Goal: Find specific page/section: Find specific page/section

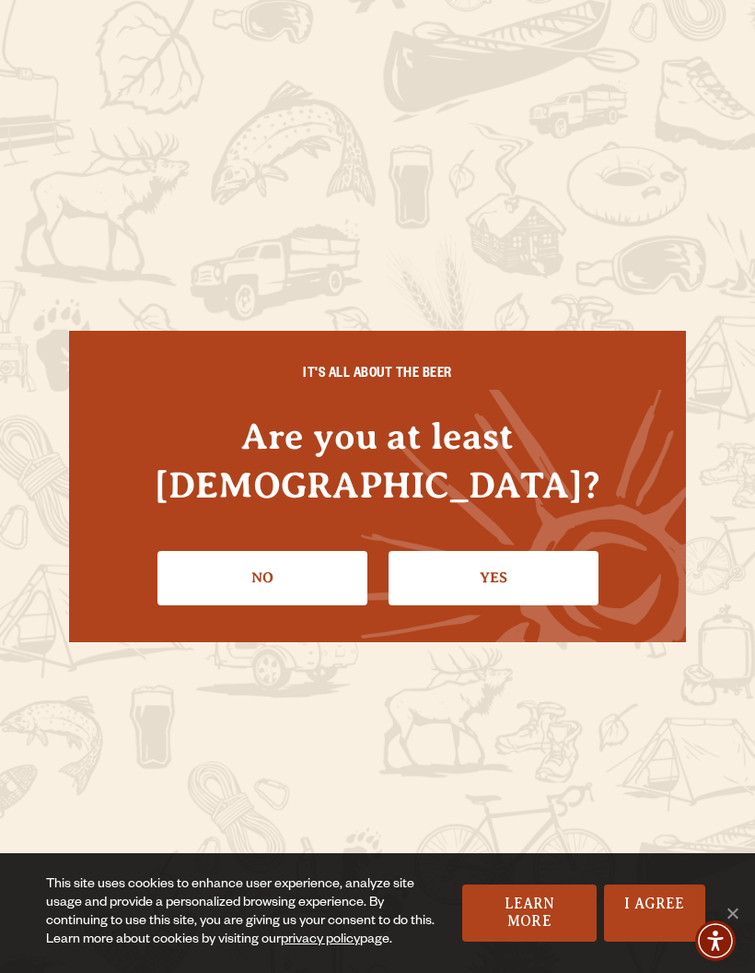
click at [513, 561] on link "Yes" at bounding box center [494, 577] width 210 height 53
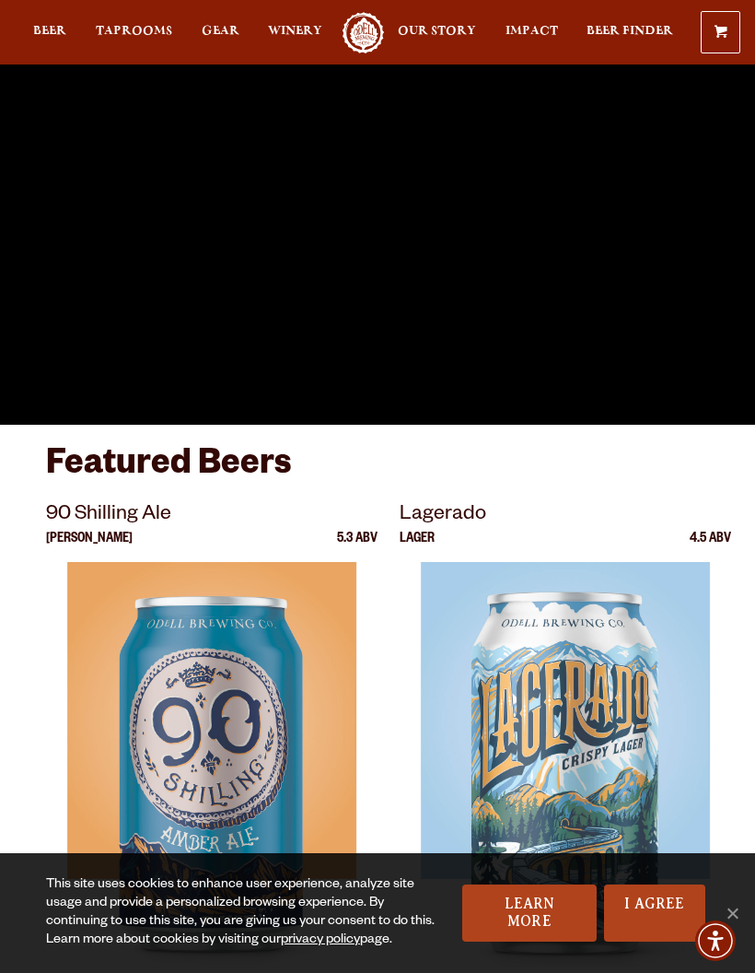
click at [640, 33] on span "Beer Finder" at bounding box center [630, 31] width 87 height 15
click at [626, 48] on link "Beer Finder" at bounding box center [630, 32] width 87 height 41
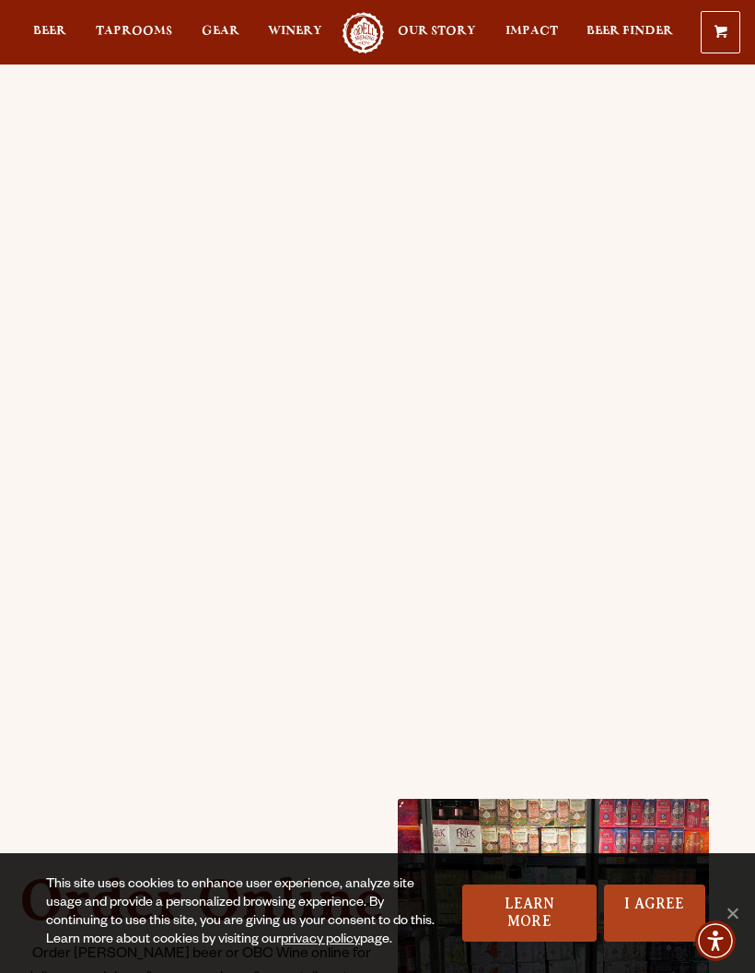
scroll to position [106, 0]
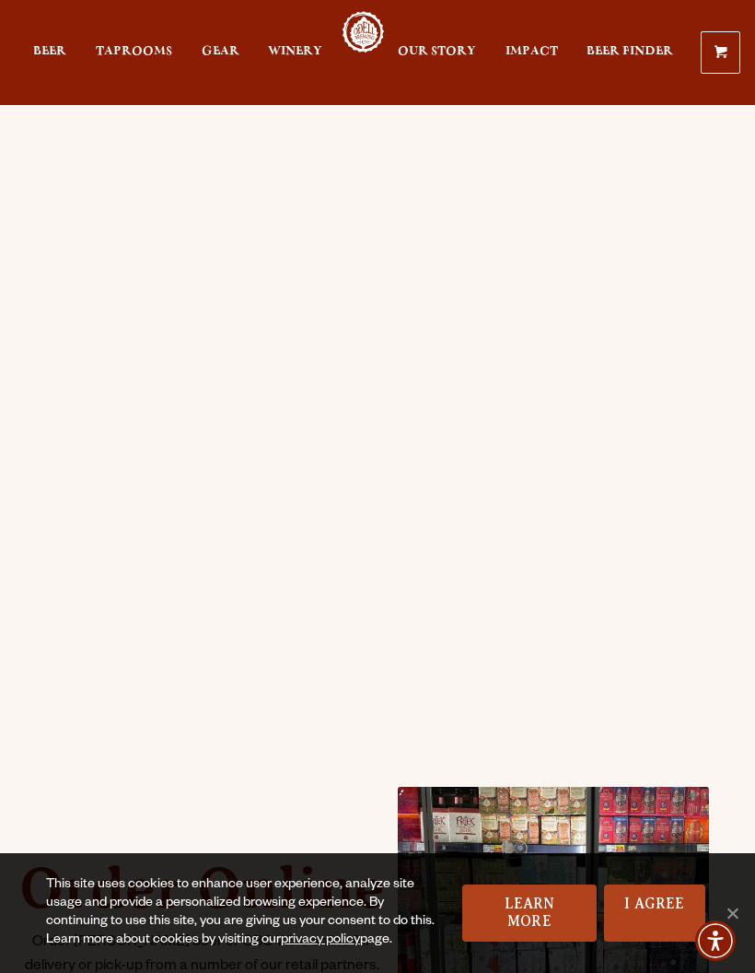
click at [729, 420] on div "Order Online Order Odell beer or OBC Wine online for delivery or pick-up from a…" at bounding box center [377, 524] width 755 height 1123
click at [232, 758] on div "Order Online Order Odell beer or OBC Wine online for delivery or pick-up from a…" at bounding box center [377, 525] width 663 height 1086
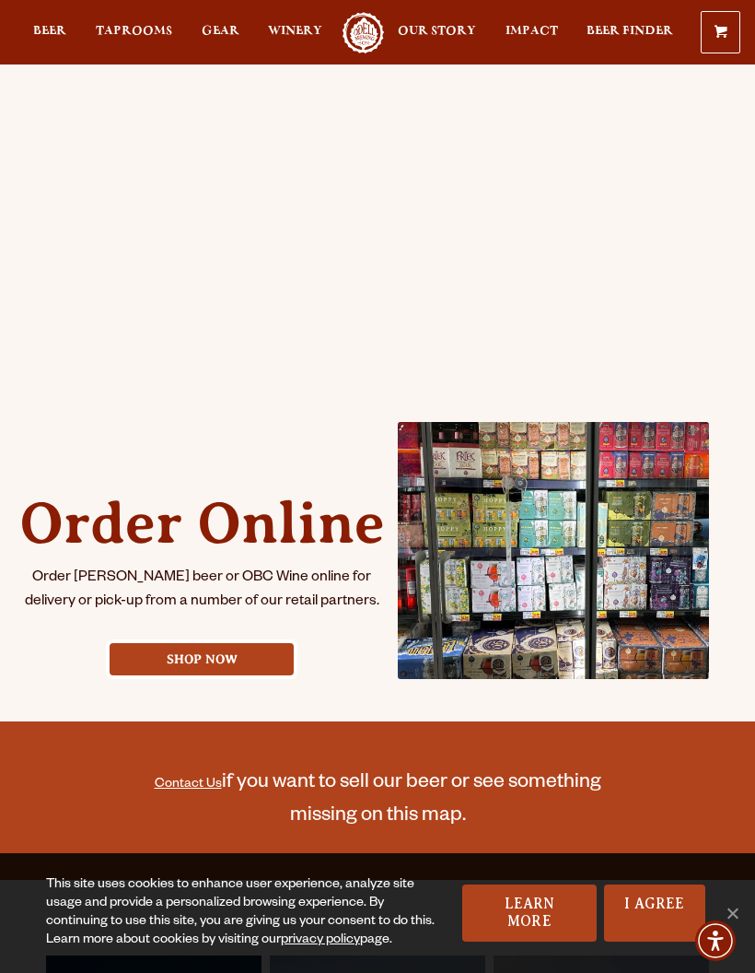
scroll to position [0, 0]
